Goal: Task Accomplishment & Management: Manage account settings

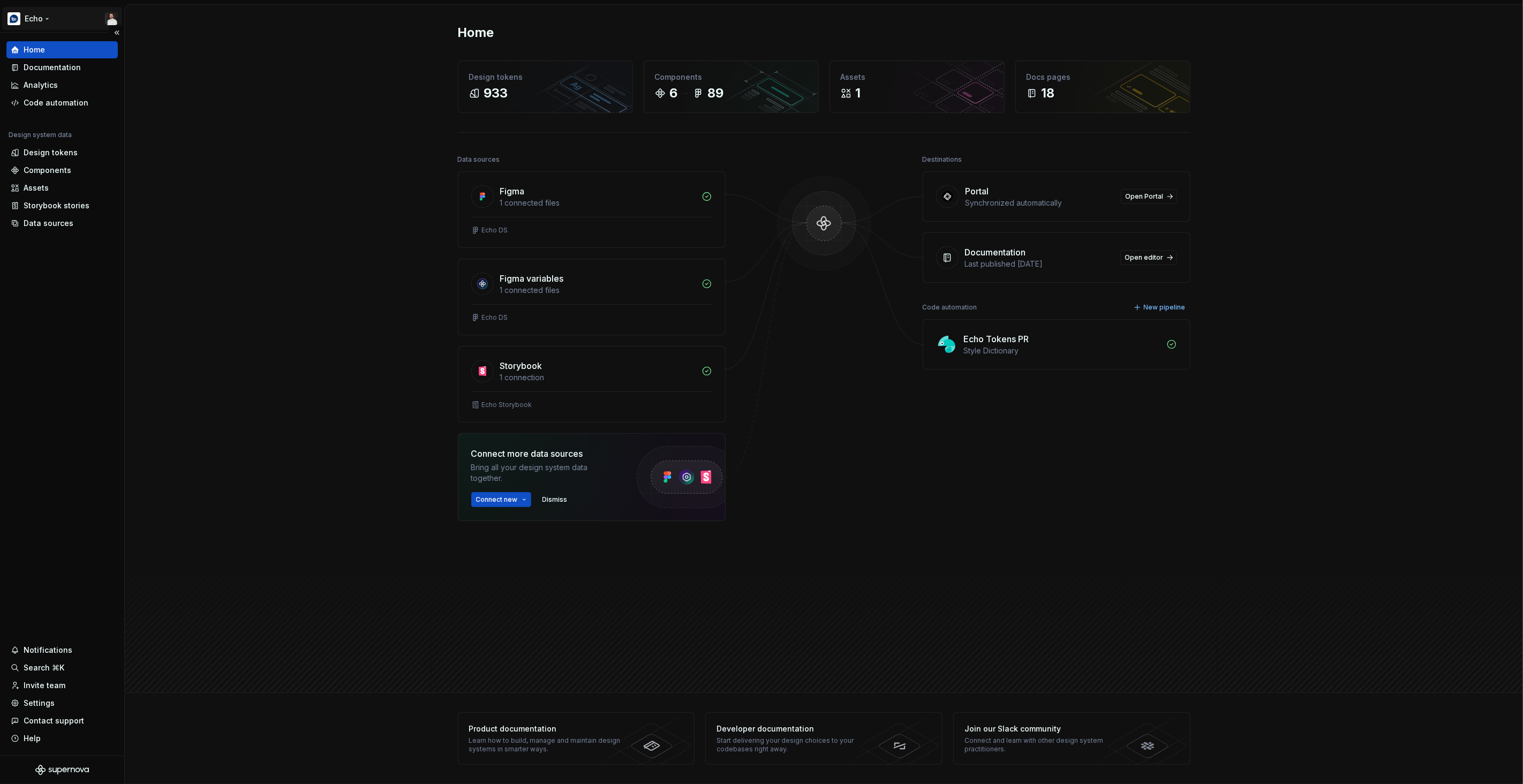
click at [70, 15] on html "Echo Home Documentation Analytics Code automation Design system data Design tok…" at bounding box center [761, 392] width 1523 height 784
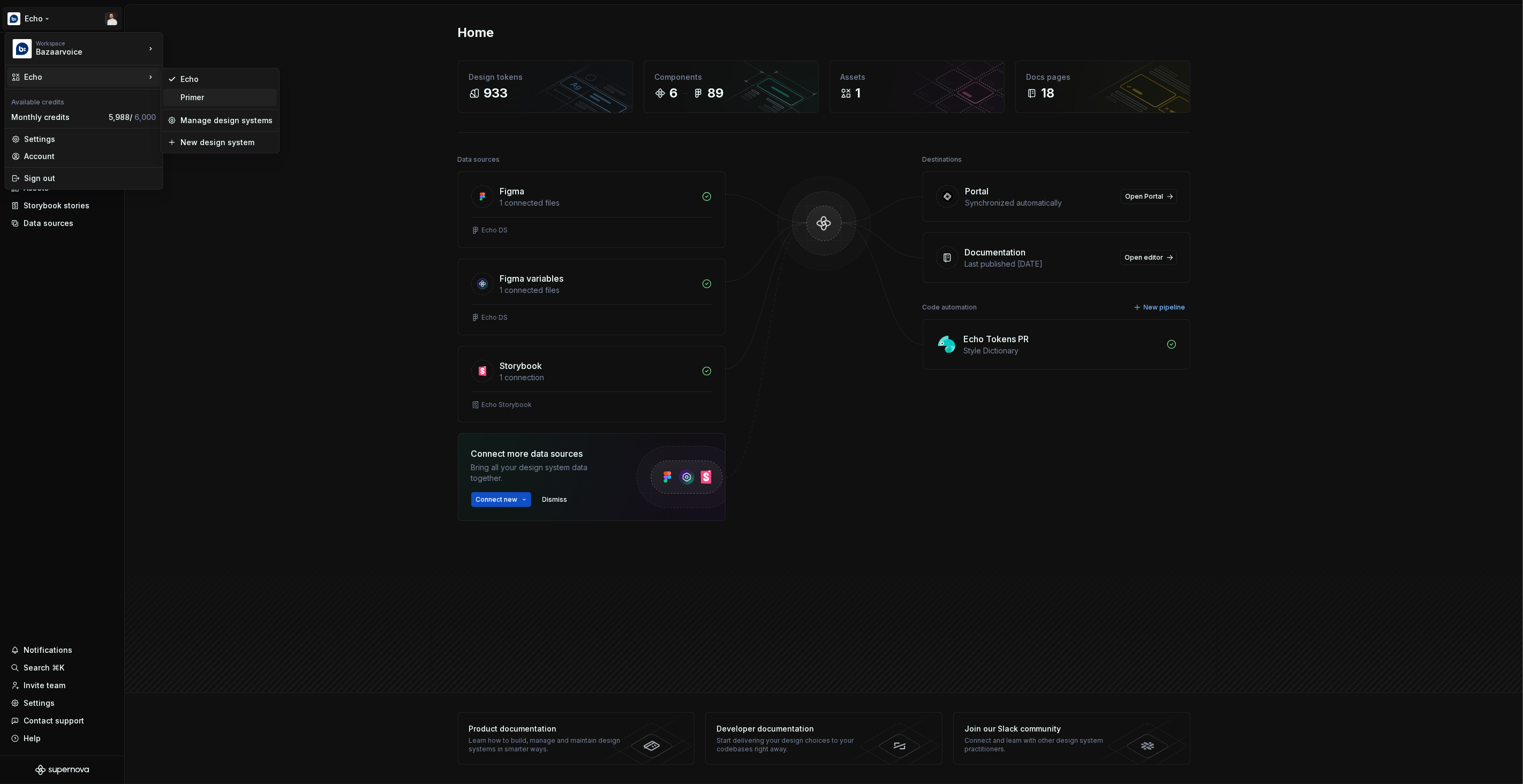
click at [184, 100] on div "Primer" at bounding box center [227, 97] width 92 height 11
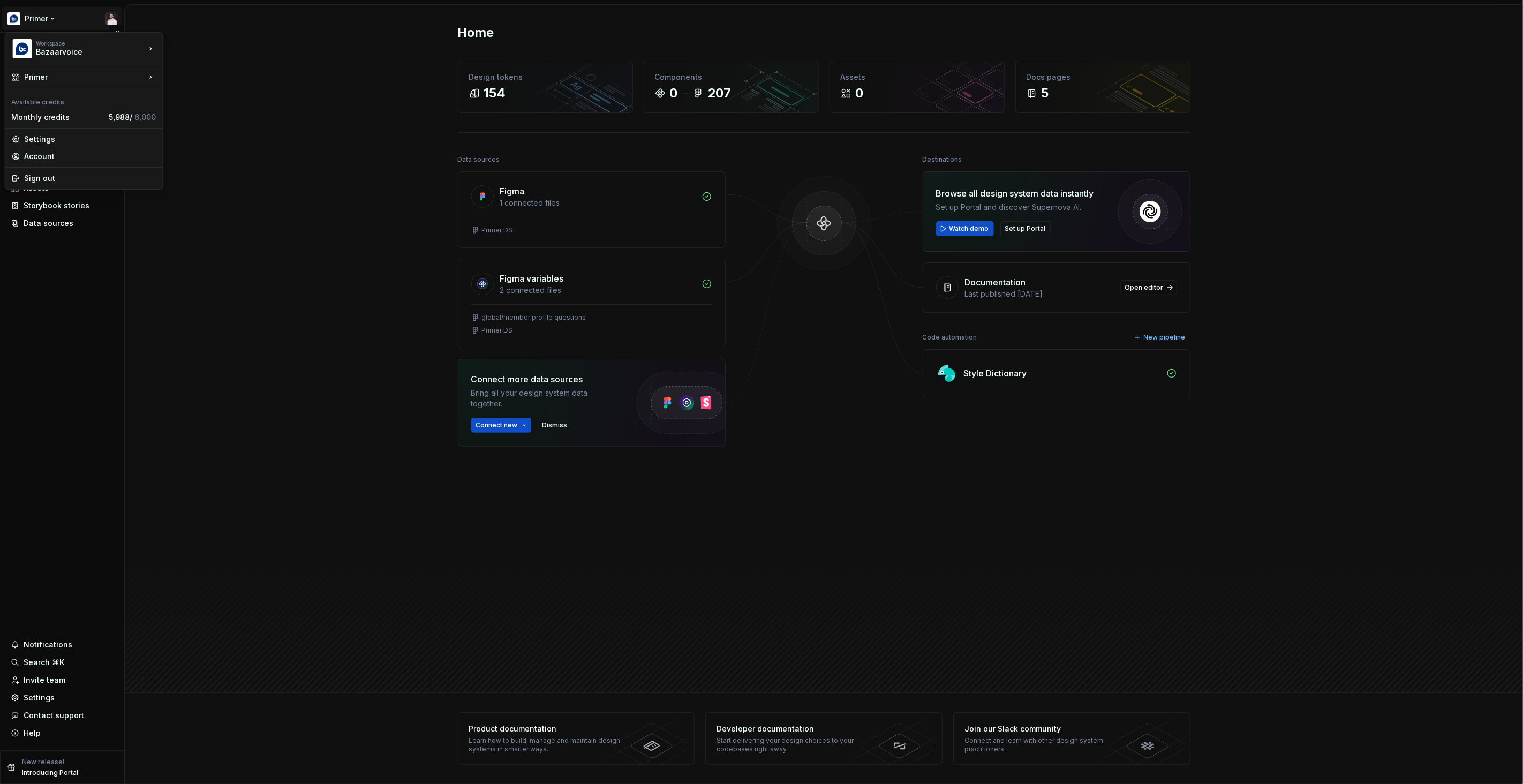
click at [55, 21] on html "Primer Home Documentation Analytics Code automation Design system data Design t…" at bounding box center [761, 392] width 1523 height 784
click at [183, 74] on div "Echo" at bounding box center [227, 79] width 92 height 11
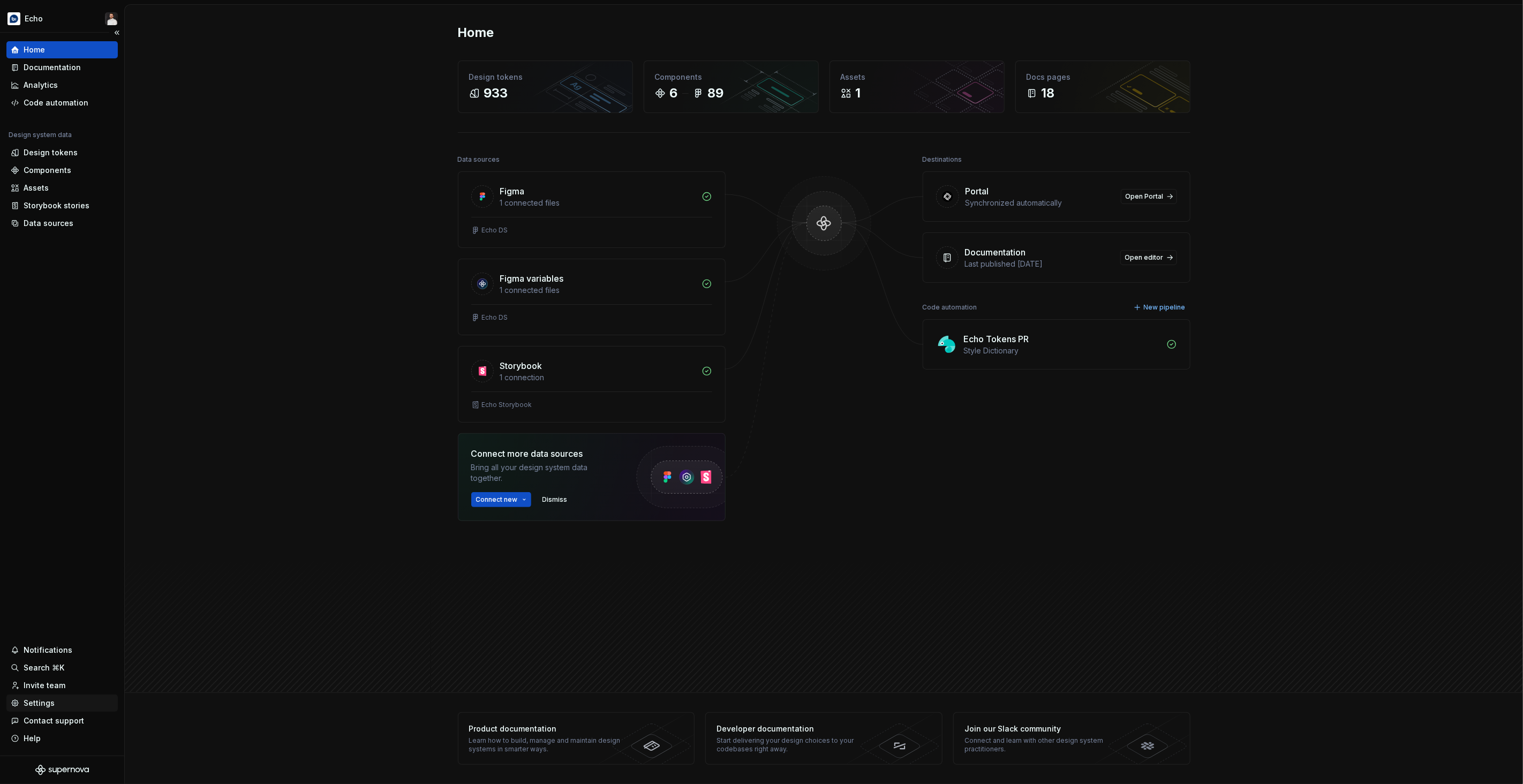
click at [46, 700] on div "Settings" at bounding box center [39, 702] width 31 height 11
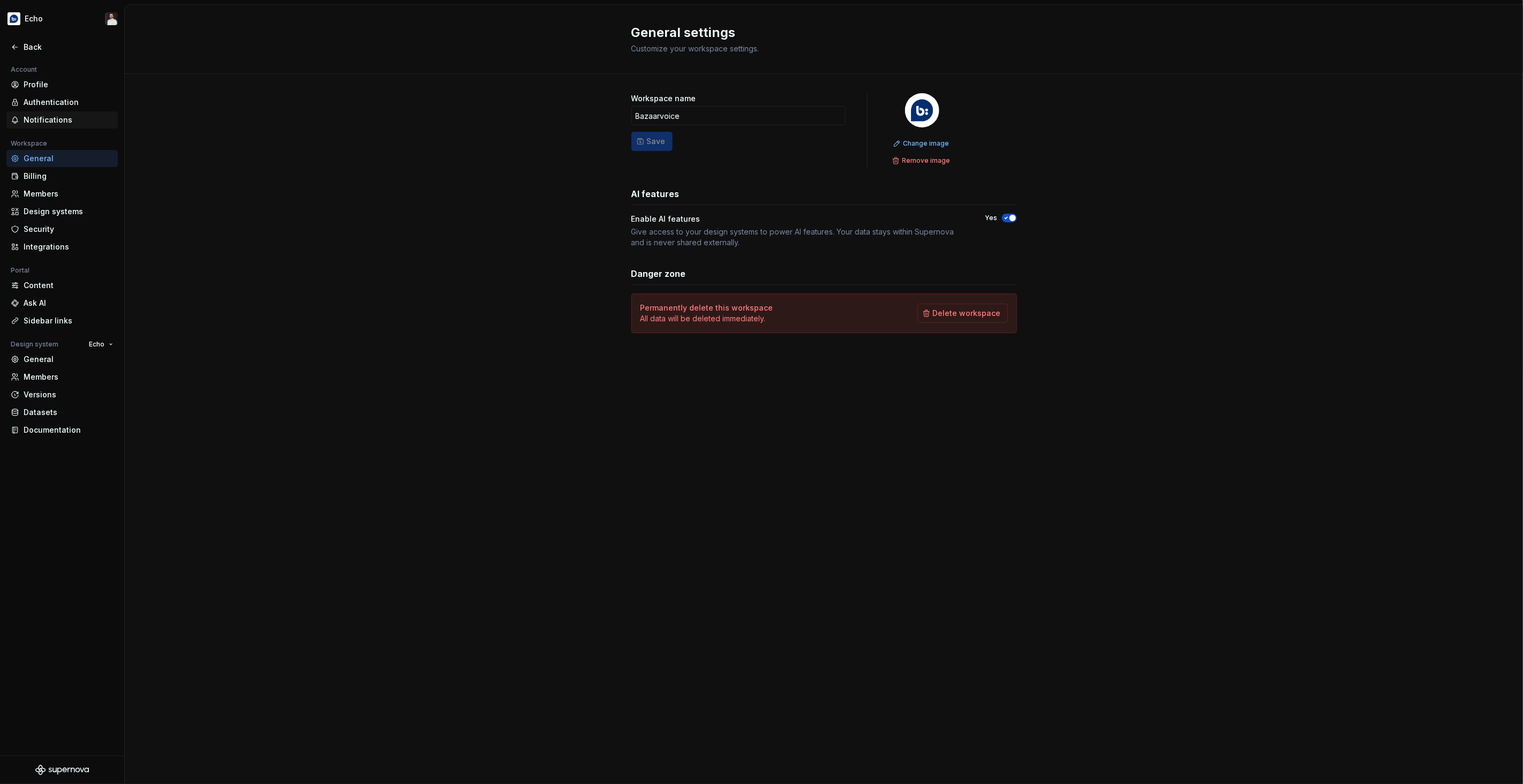
click at [46, 116] on div "Notifications" at bounding box center [69, 119] width 90 height 11
click at [55, 99] on div "Authentication" at bounding box center [69, 102] width 90 height 11
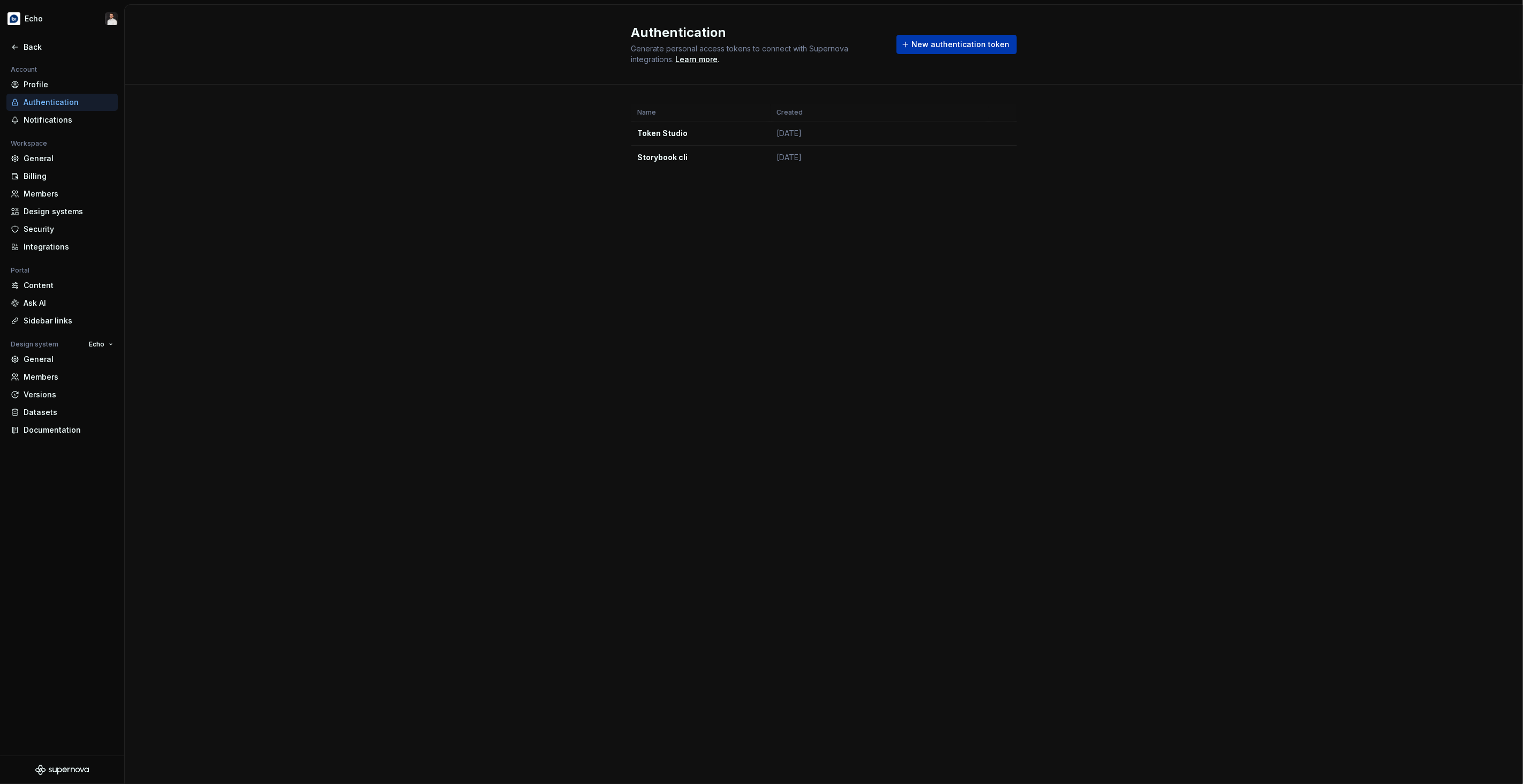
click at [946, 40] on span "New authentication token" at bounding box center [961, 44] width 98 height 11
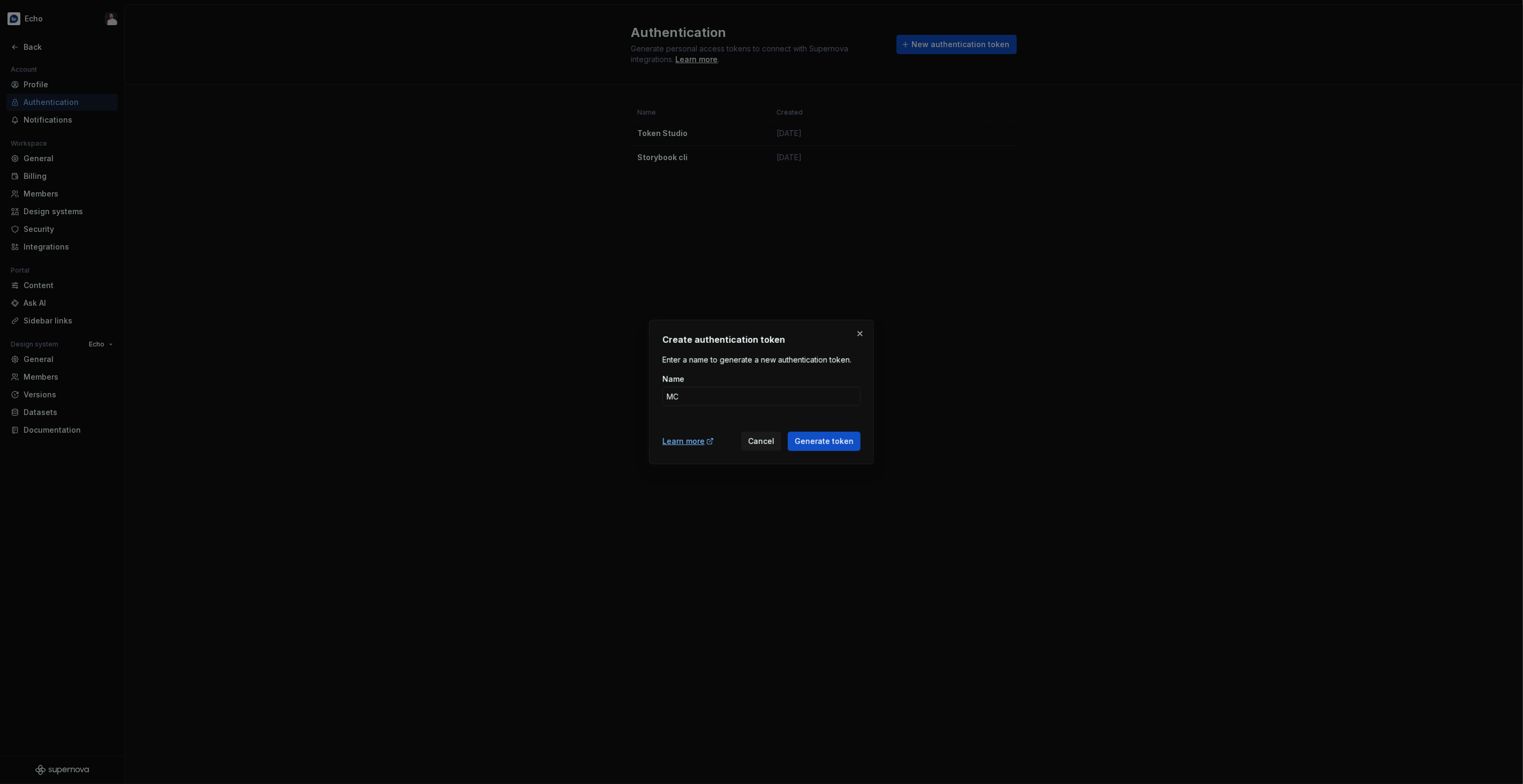
type input "M"
type input "Supernova Roo MCP"
click at [823, 437] on span "Generate token" at bounding box center [823, 441] width 59 height 11
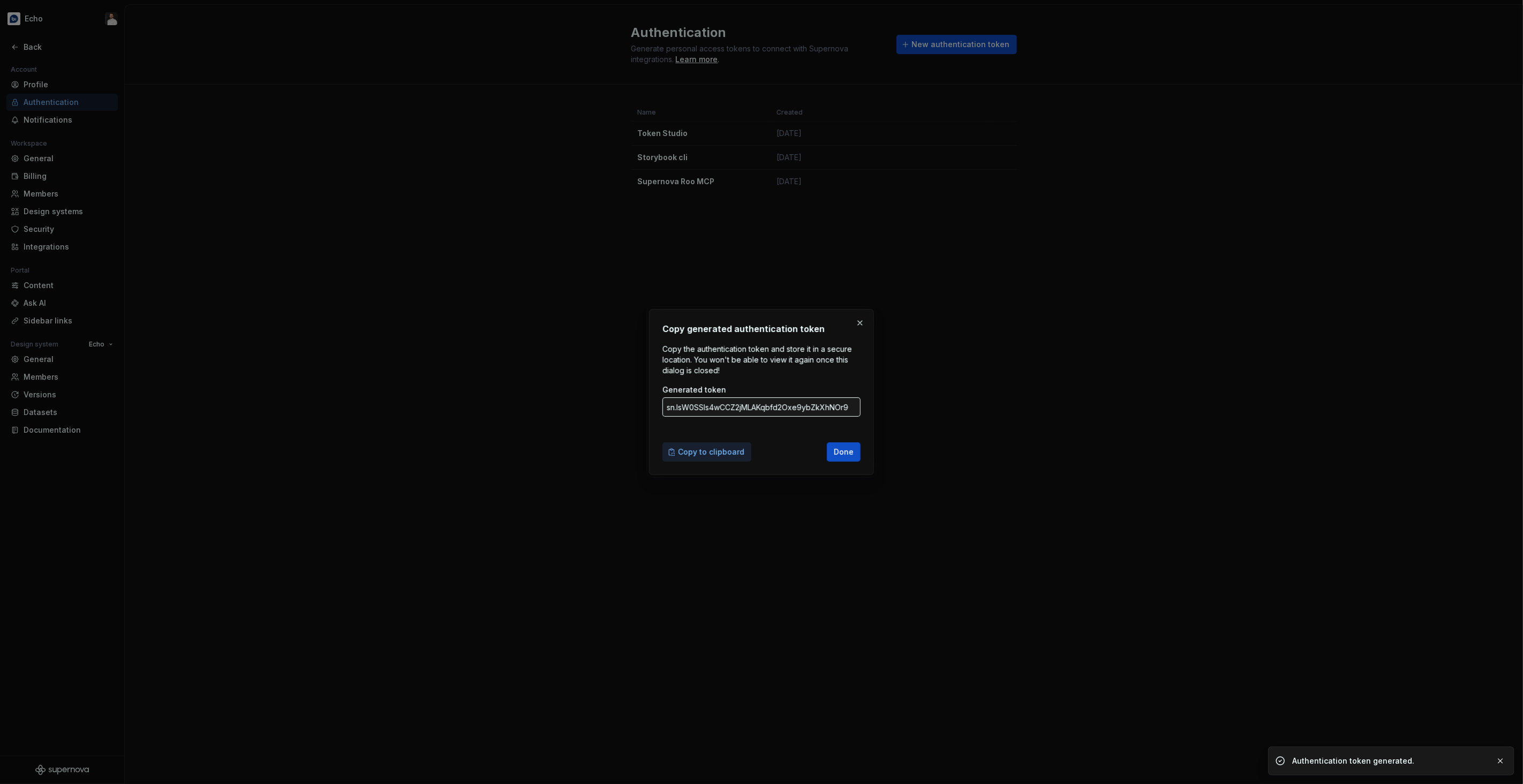
click at [724, 454] on span "Copy to clipboard" at bounding box center [711, 452] width 66 height 11
